Goal: Check status

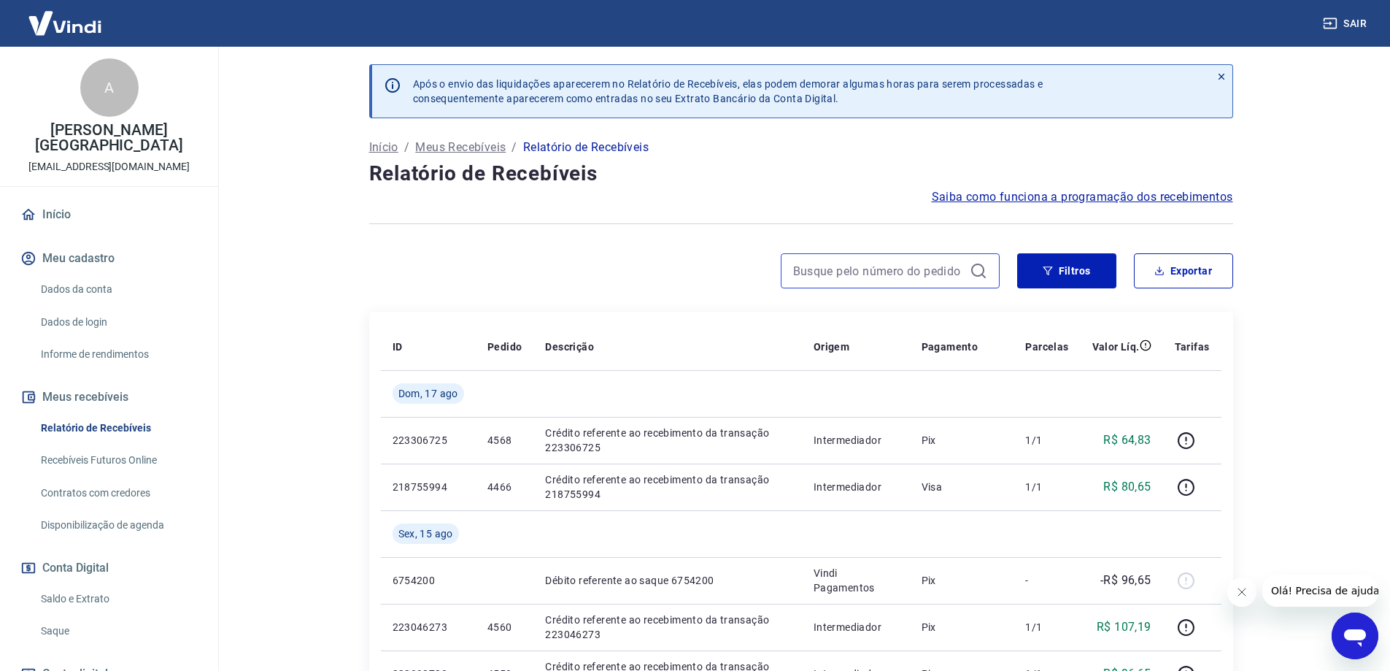
click at [908, 266] on input at bounding box center [878, 271] width 171 height 22
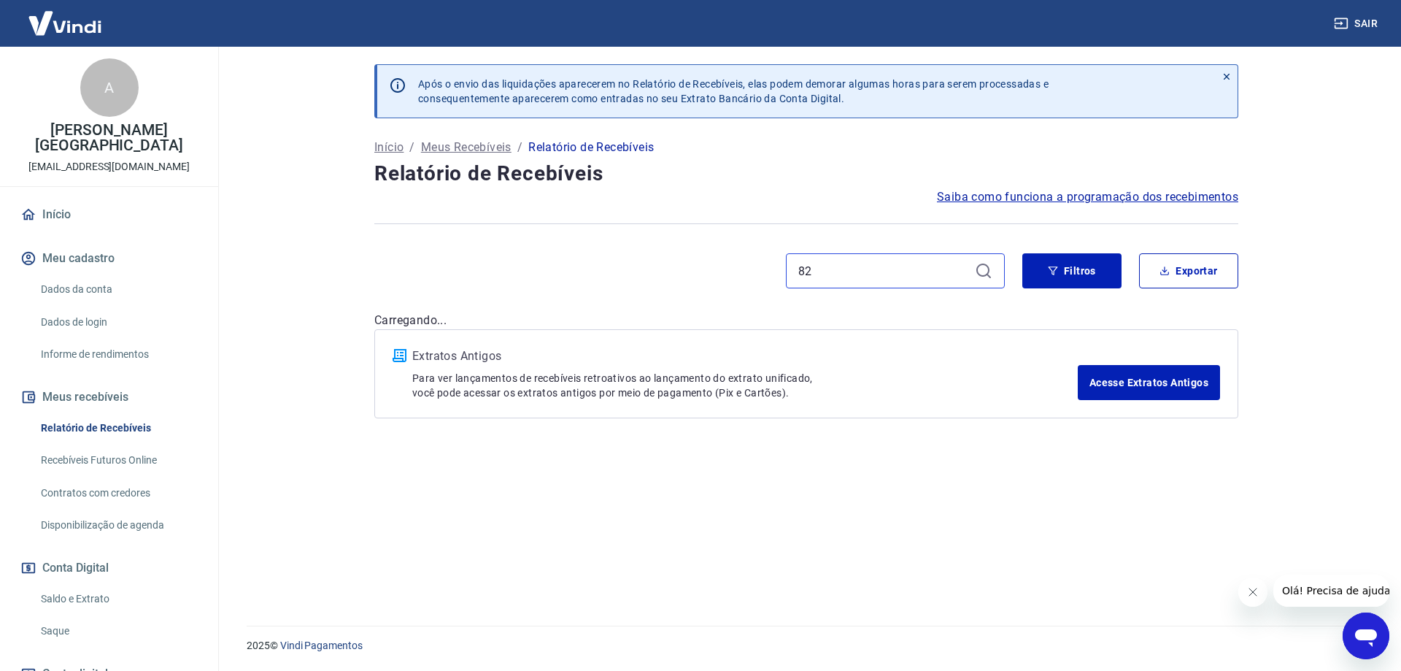
type input "8"
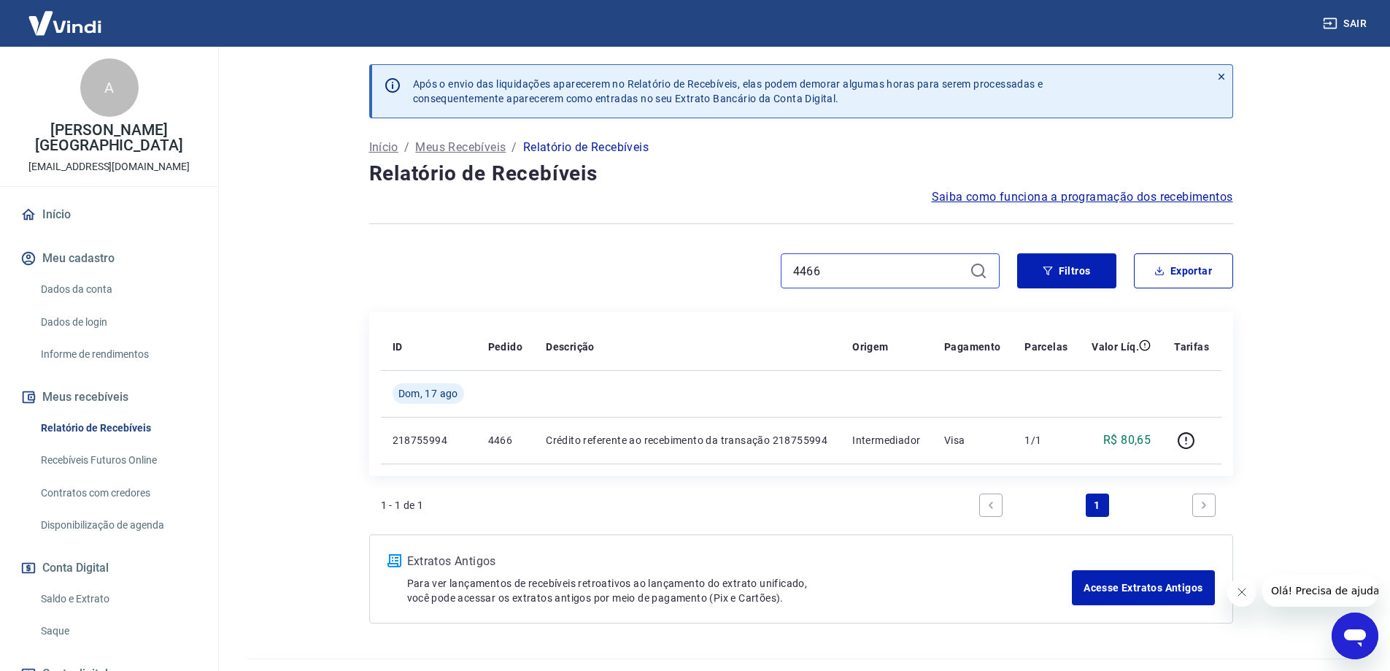
type input "4466"
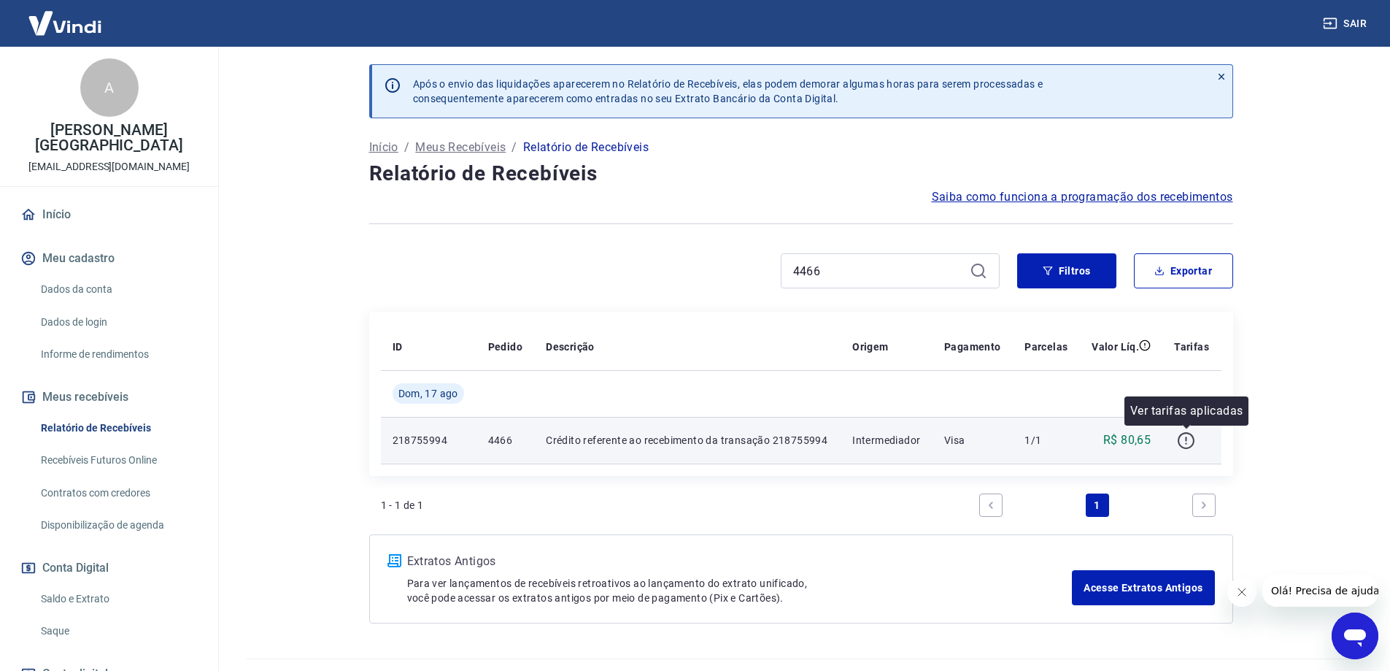
click at [1186, 444] on icon "button" at bounding box center [1186, 440] width 18 height 18
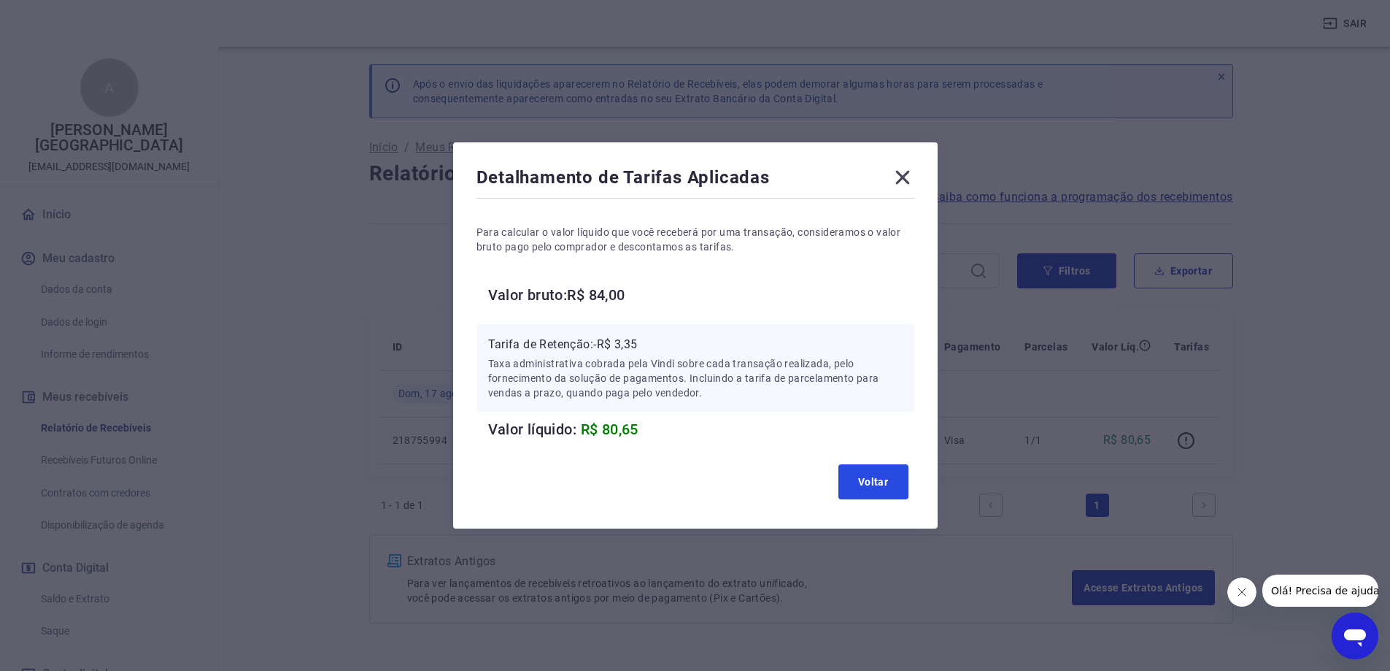
click at [883, 479] on button "Voltar" at bounding box center [873, 481] width 70 height 35
